Goal: Transaction & Acquisition: Purchase product/service

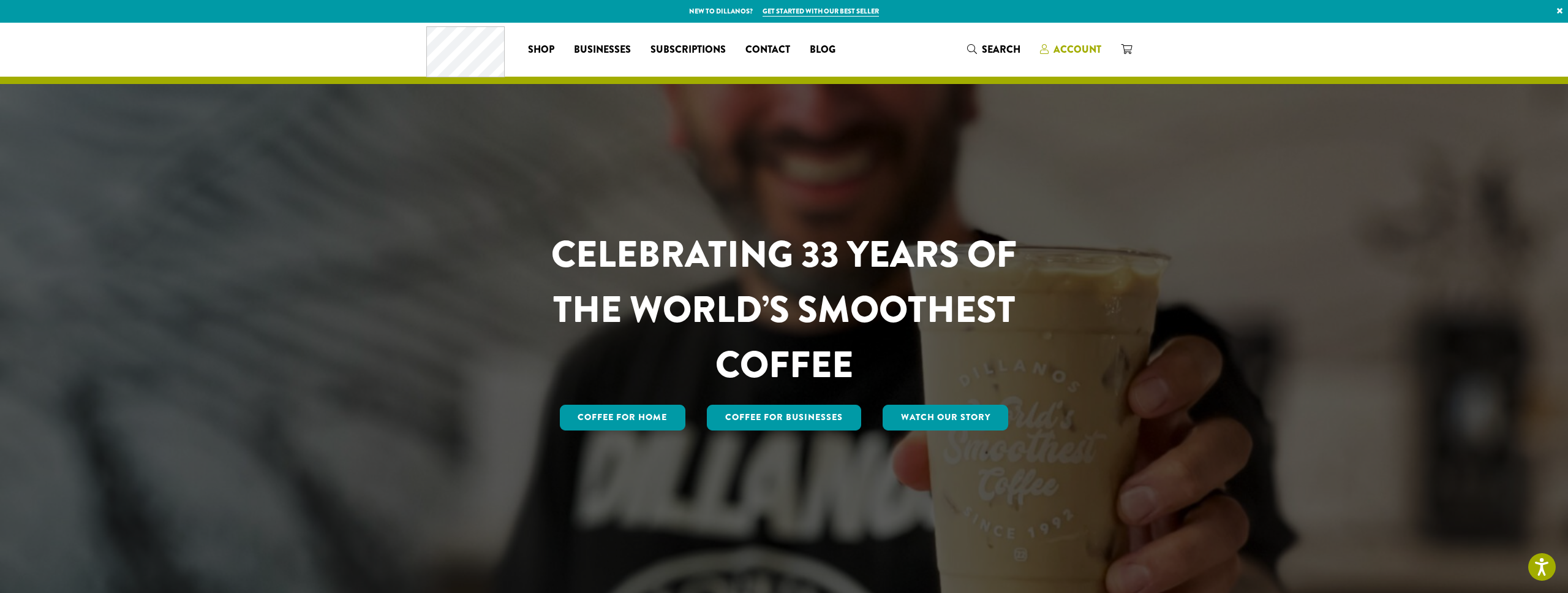
click at [1080, 50] on span "Account" at bounding box center [1077, 49] width 48 height 14
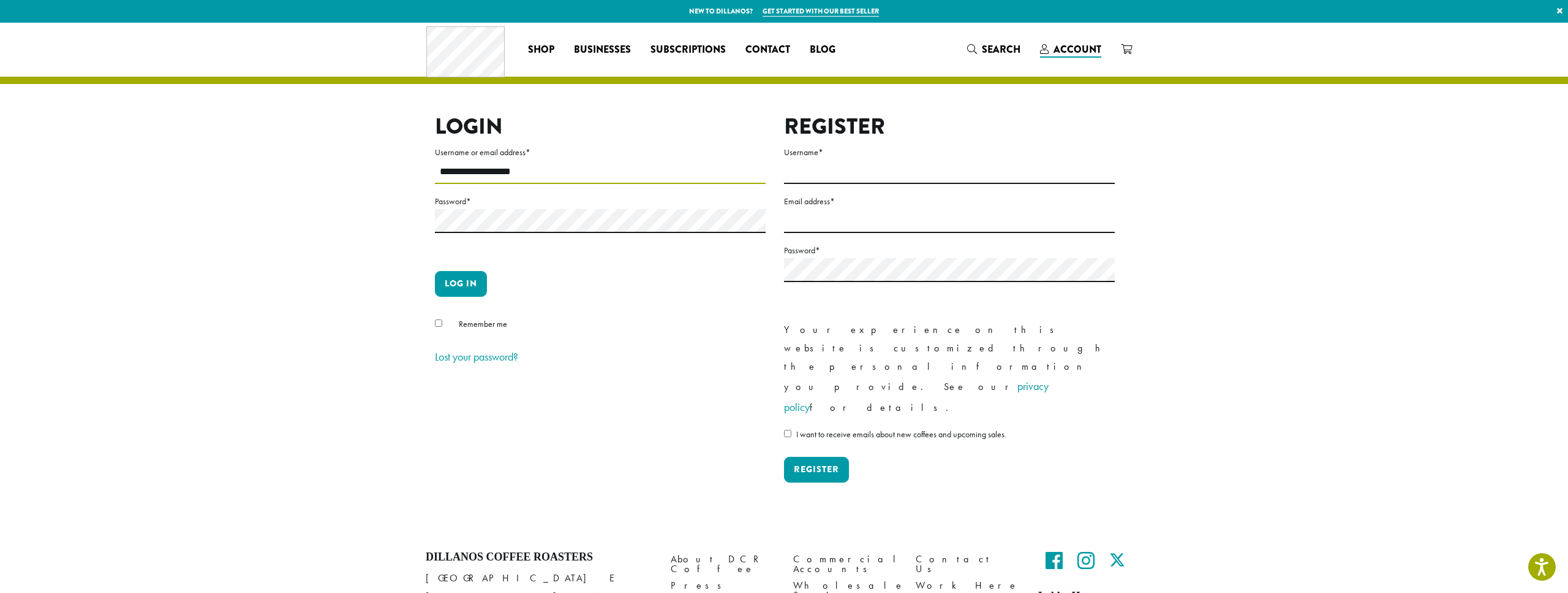
type input "**********"
click at [459, 282] on button "Log in" at bounding box center [460, 283] width 52 height 26
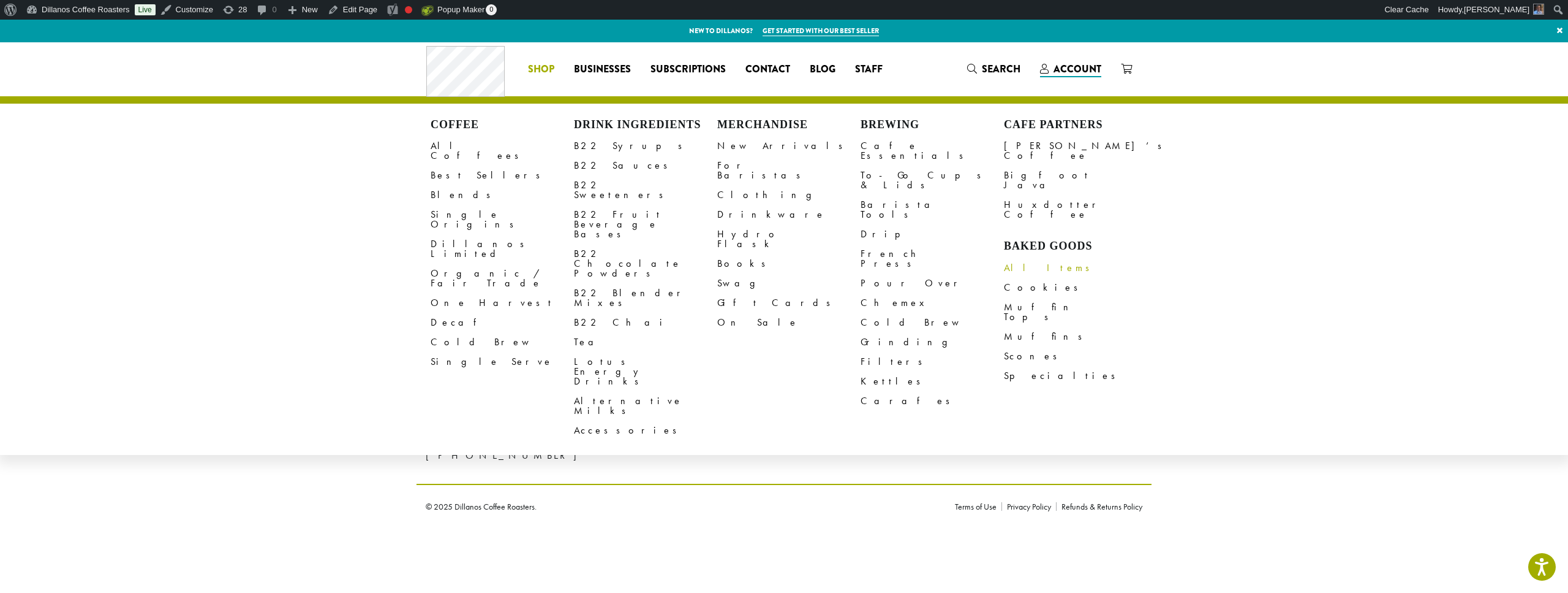
click at [1019, 258] on link "All Items" at bounding box center [1076, 268] width 144 height 20
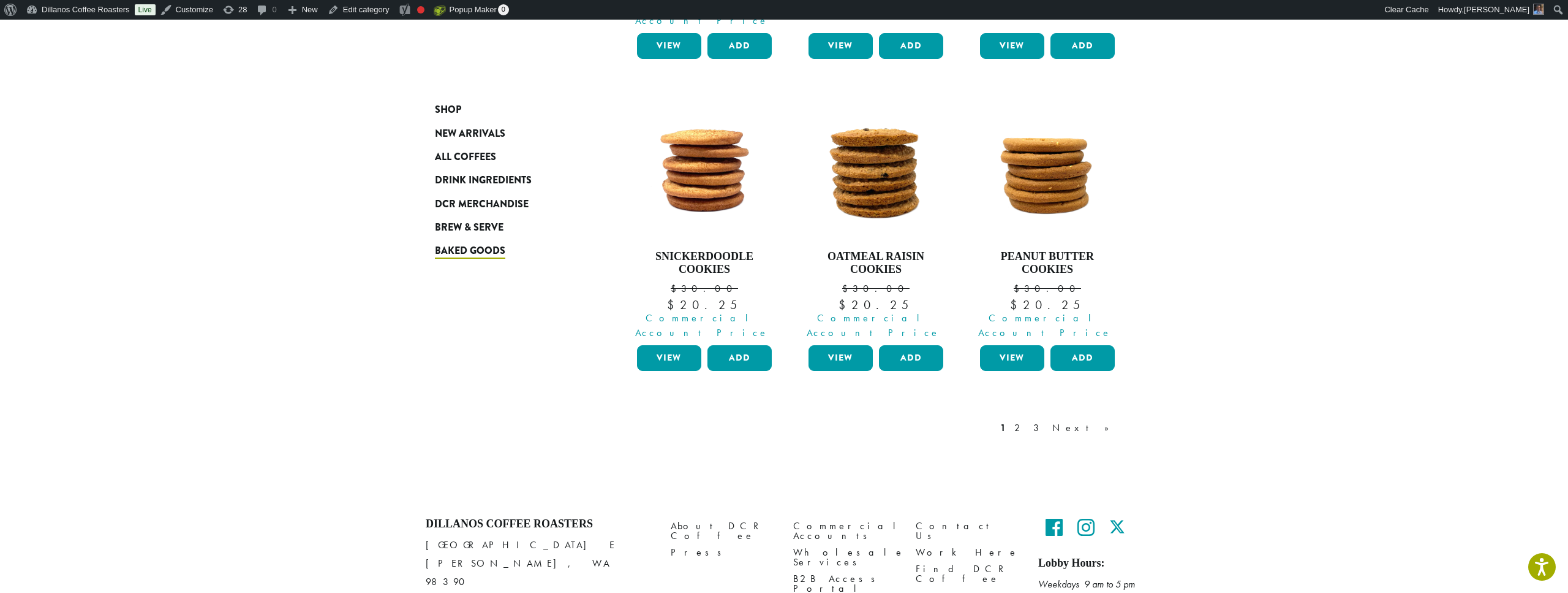
scroll to position [1070, 0]
click at [1111, 421] on link "Next »" at bounding box center [1085, 428] width 70 height 14
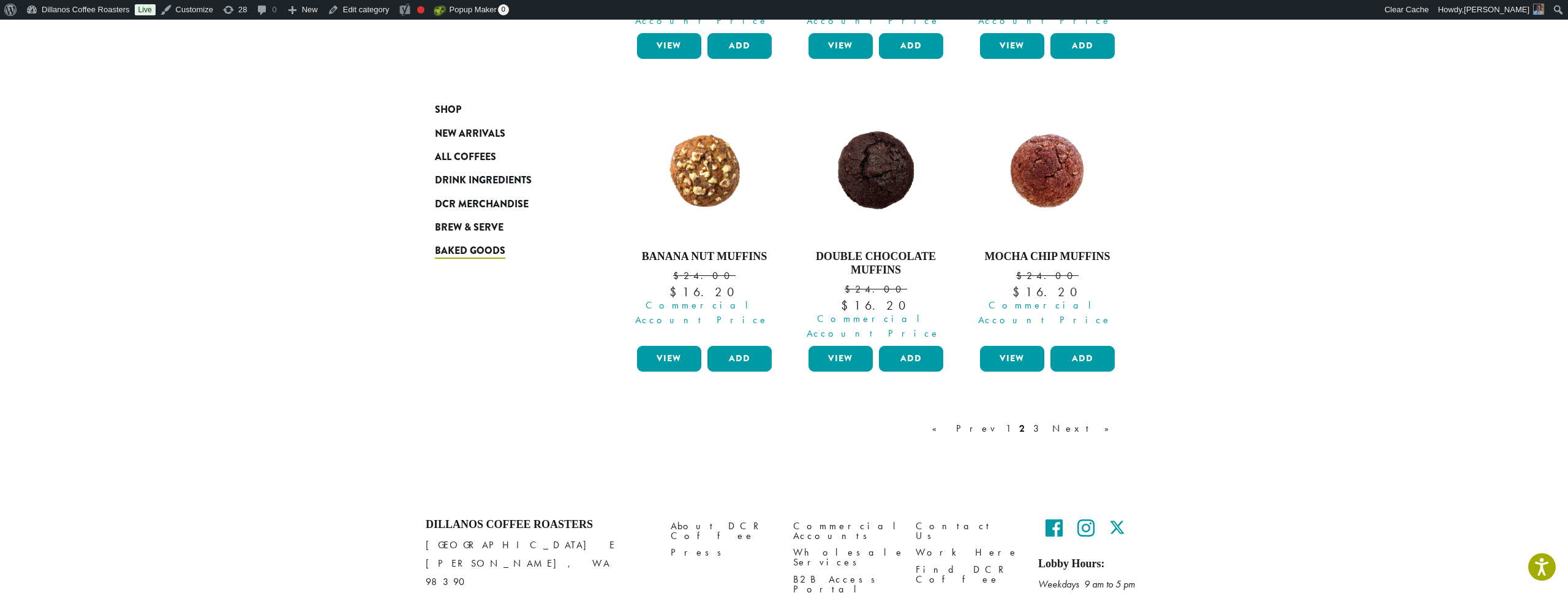
scroll to position [1082, 0]
click at [1110, 422] on link "Next »" at bounding box center [1085, 429] width 70 height 14
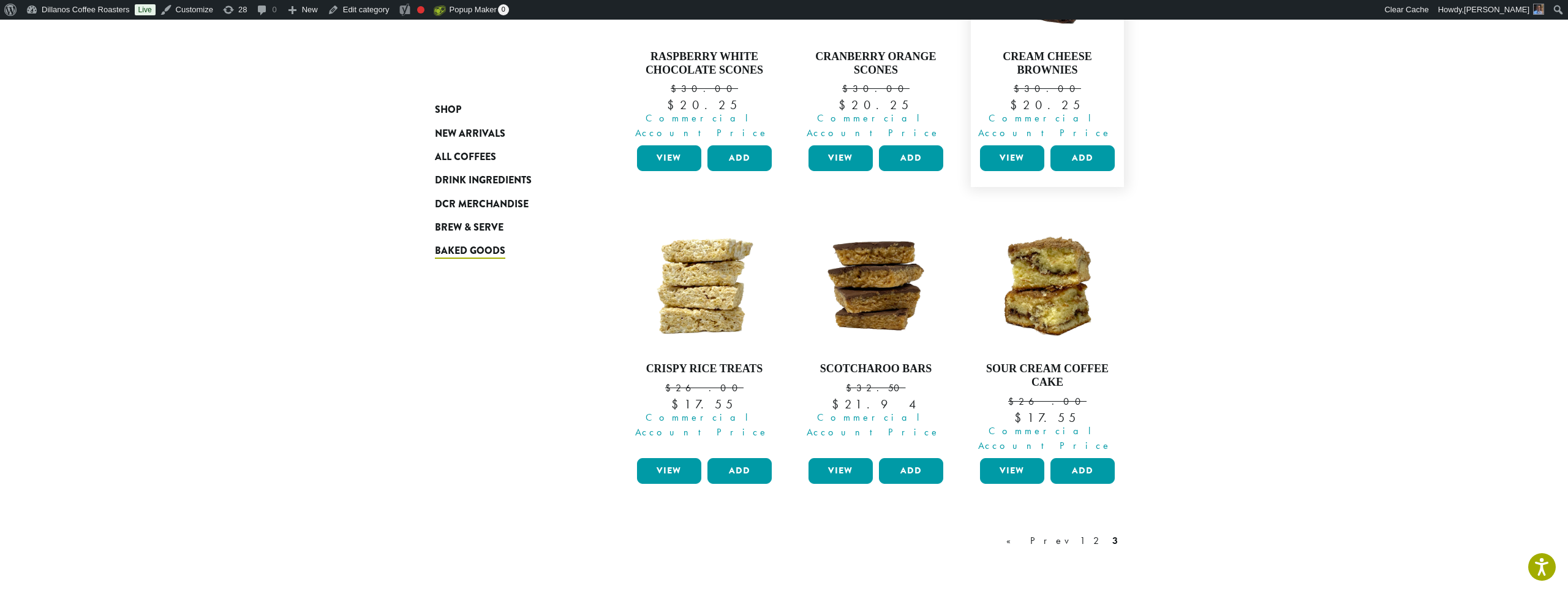
scroll to position [359, 0]
